Goal: Task Accomplishment & Management: Manage account settings

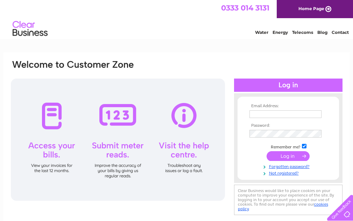
drag, startPoint x: 0, startPoint y: 0, endPoint x: 280, endPoint y: 113, distance: 301.9
click at [280, 113] on input "text" at bounding box center [285, 115] width 72 height 8
type input "[EMAIL_ADDRESS][DOMAIN_NAME]"
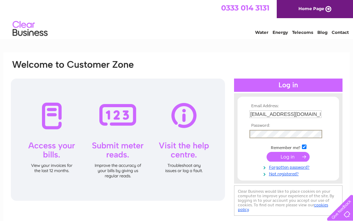
click at [267, 152] on input "submit" at bounding box center [288, 157] width 43 height 10
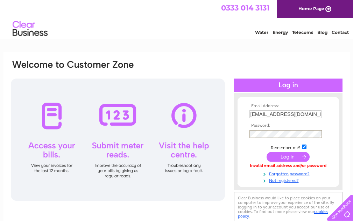
click at [287, 160] on input "submit" at bounding box center [288, 157] width 43 height 10
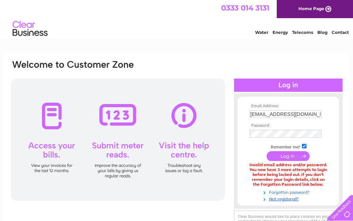
click at [296, 192] on link "Forgotten password?" at bounding box center [288, 192] width 79 height 7
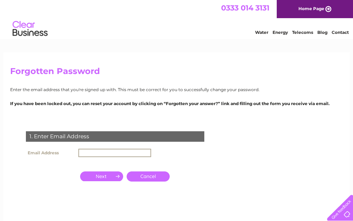
click at [109, 150] on input "text" at bounding box center [114, 153] width 73 height 8
type input "[EMAIL_ADDRESS][DOMAIN_NAME]"
click at [115, 173] on input "button" at bounding box center [101, 177] width 43 height 10
